Goal: Transaction & Acquisition: Purchase product/service

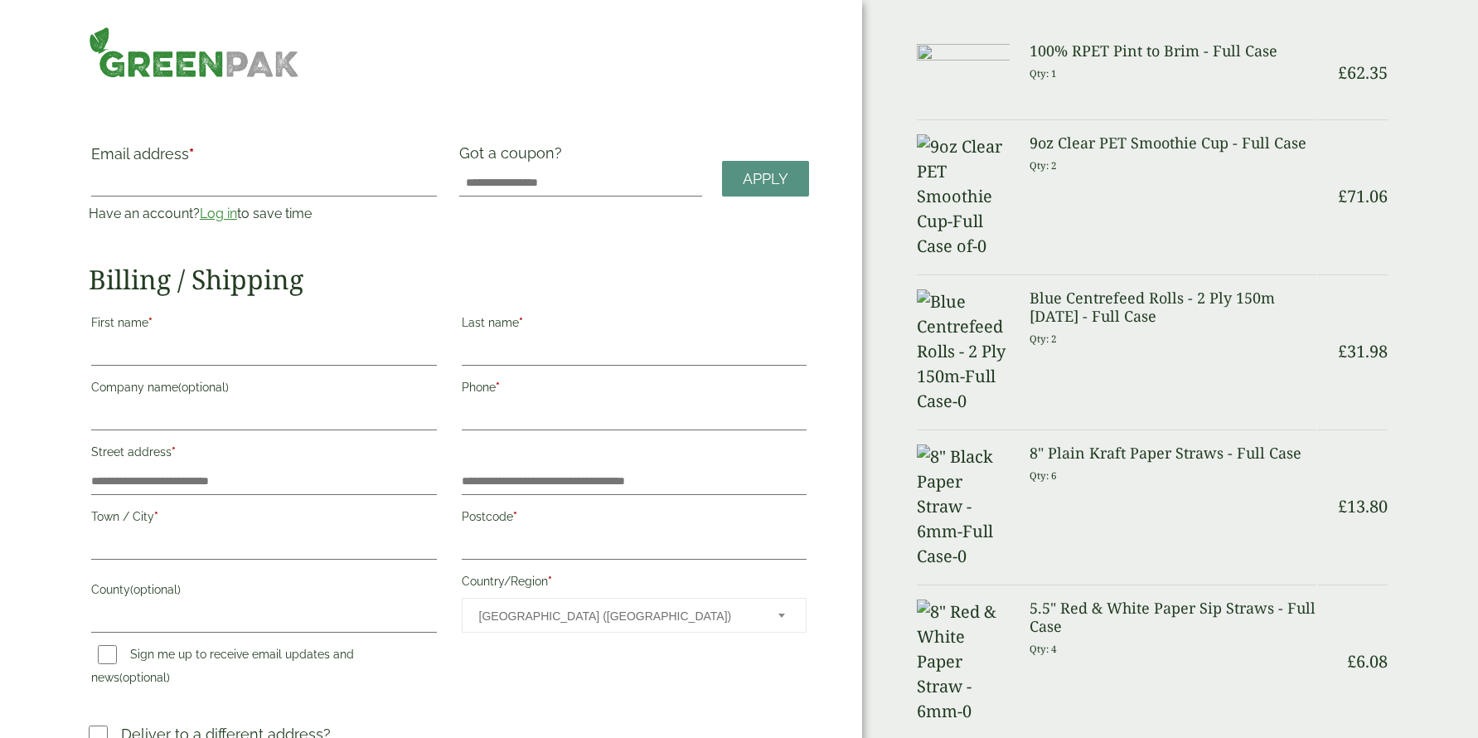
click at [215, 215] on link "Log in" at bounding box center [218, 214] width 37 height 16
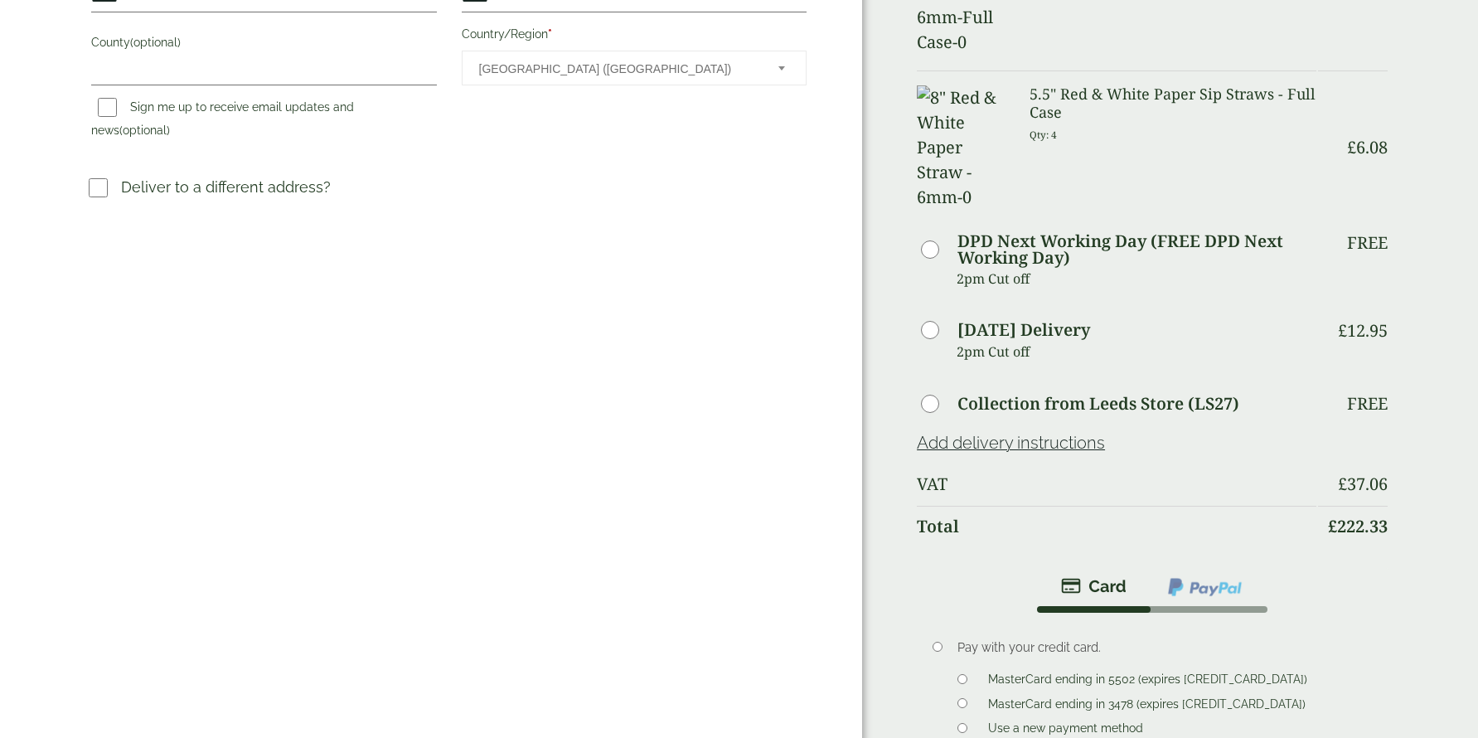
scroll to position [516, 0]
click at [914, 558] on div "Order Summary Item Ammount 100% RPET Pint to Brim - Full Case Qty: 1 £ 62.35 9o…" at bounding box center [1170, 253] width 616 height 1539
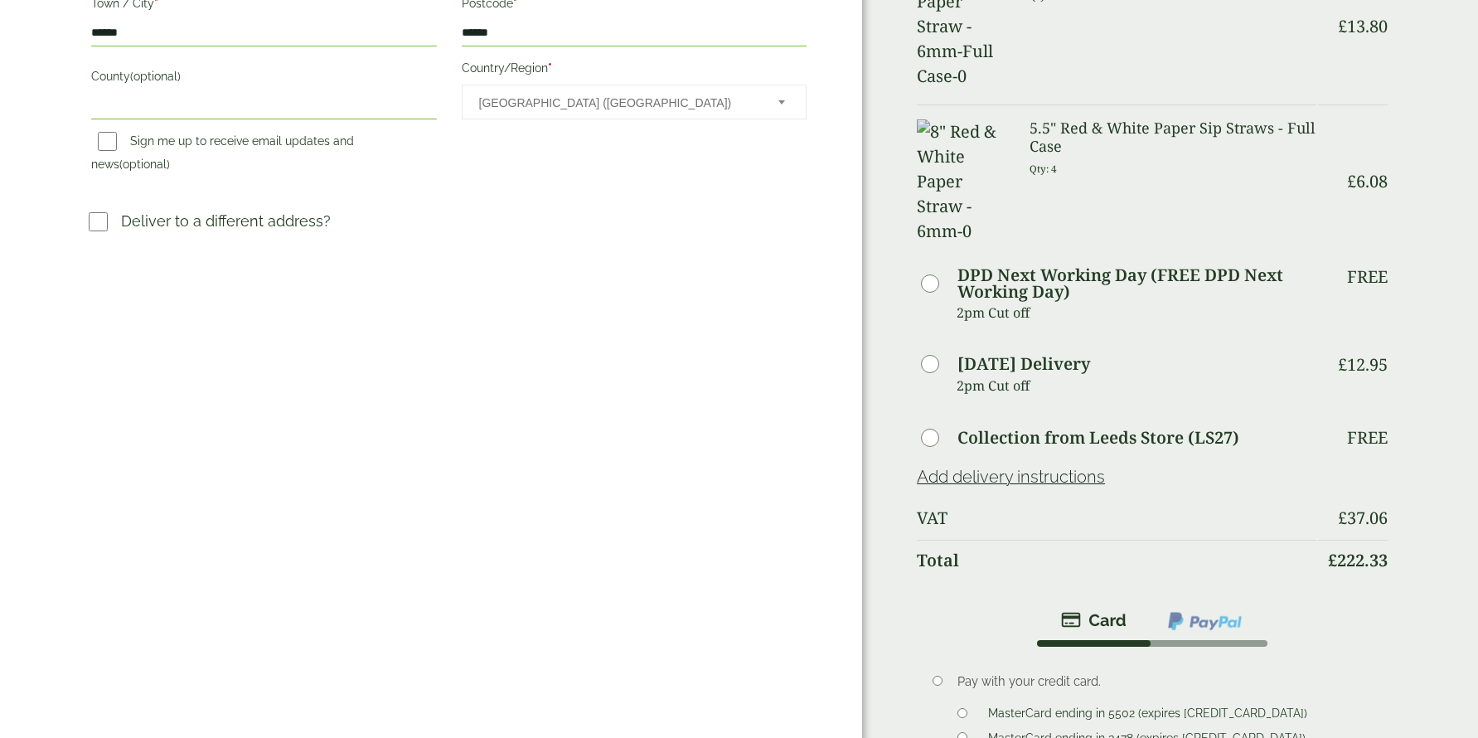
scroll to position [558, 0]
